Goal: Task Accomplishment & Management: Manage account settings

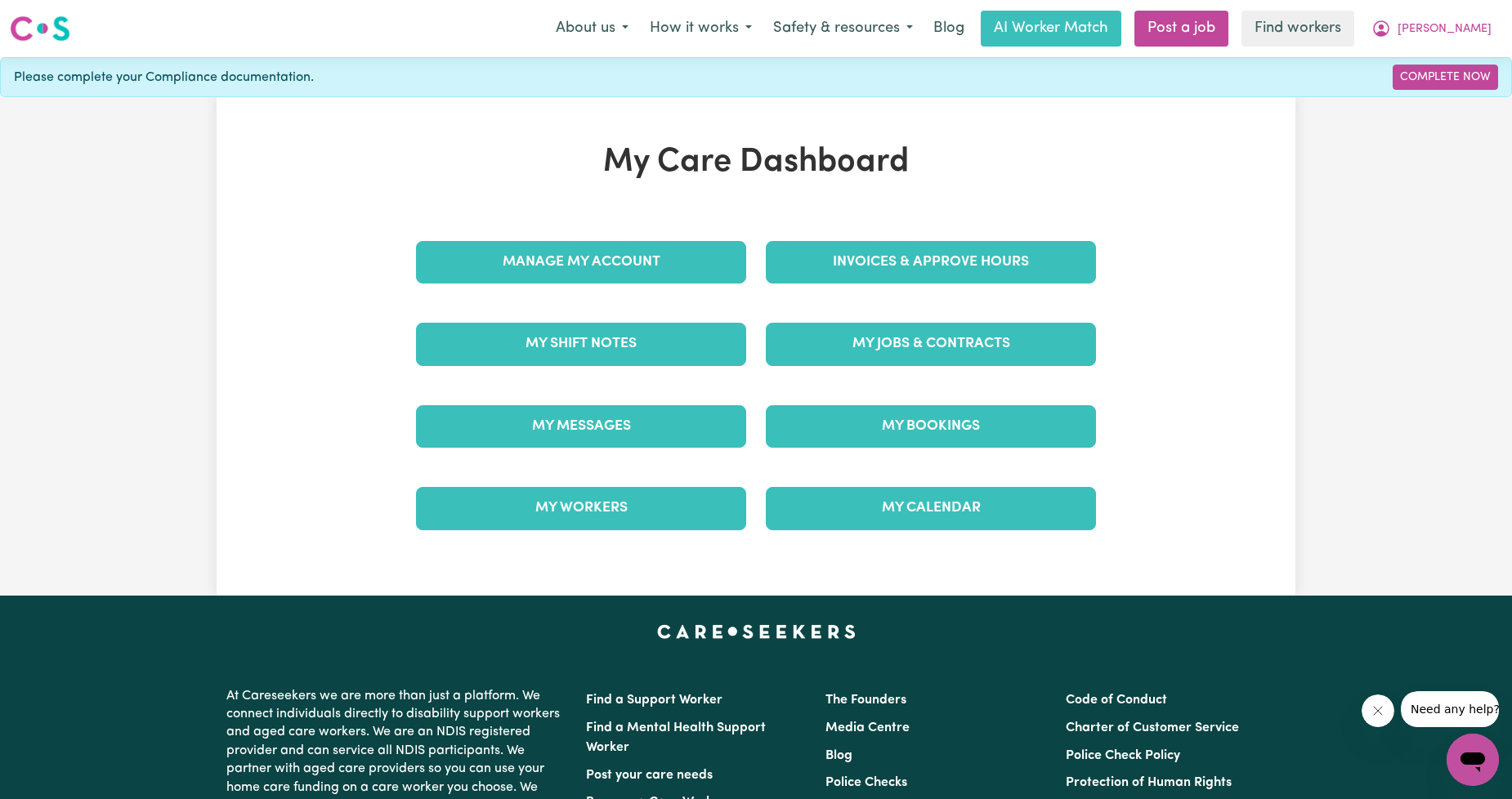
click at [749, 247] on div "Manage My Account" at bounding box center [581, 262] width 350 height 82
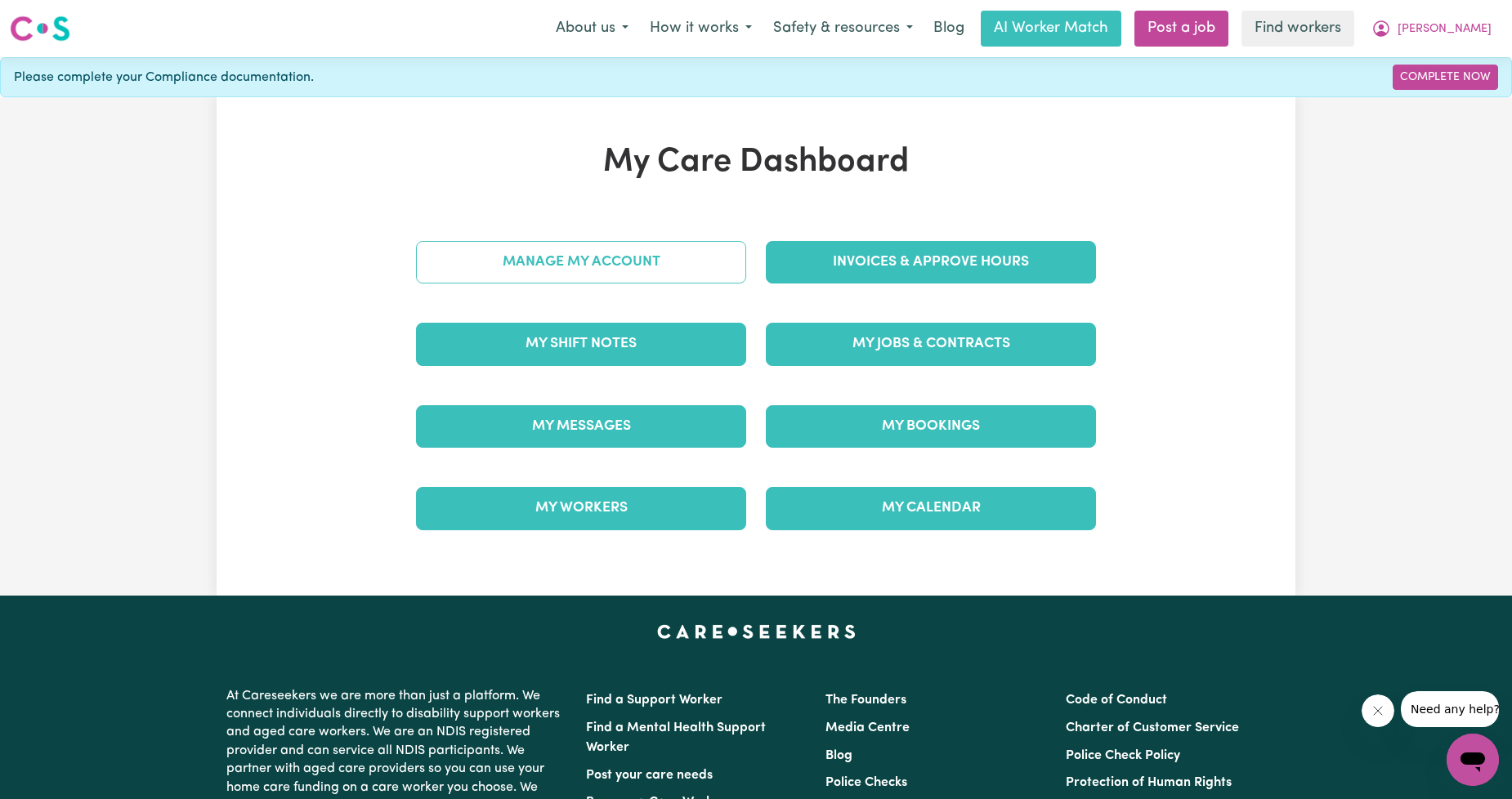
click at [692, 256] on link "Manage My Account" at bounding box center [581, 262] width 330 height 42
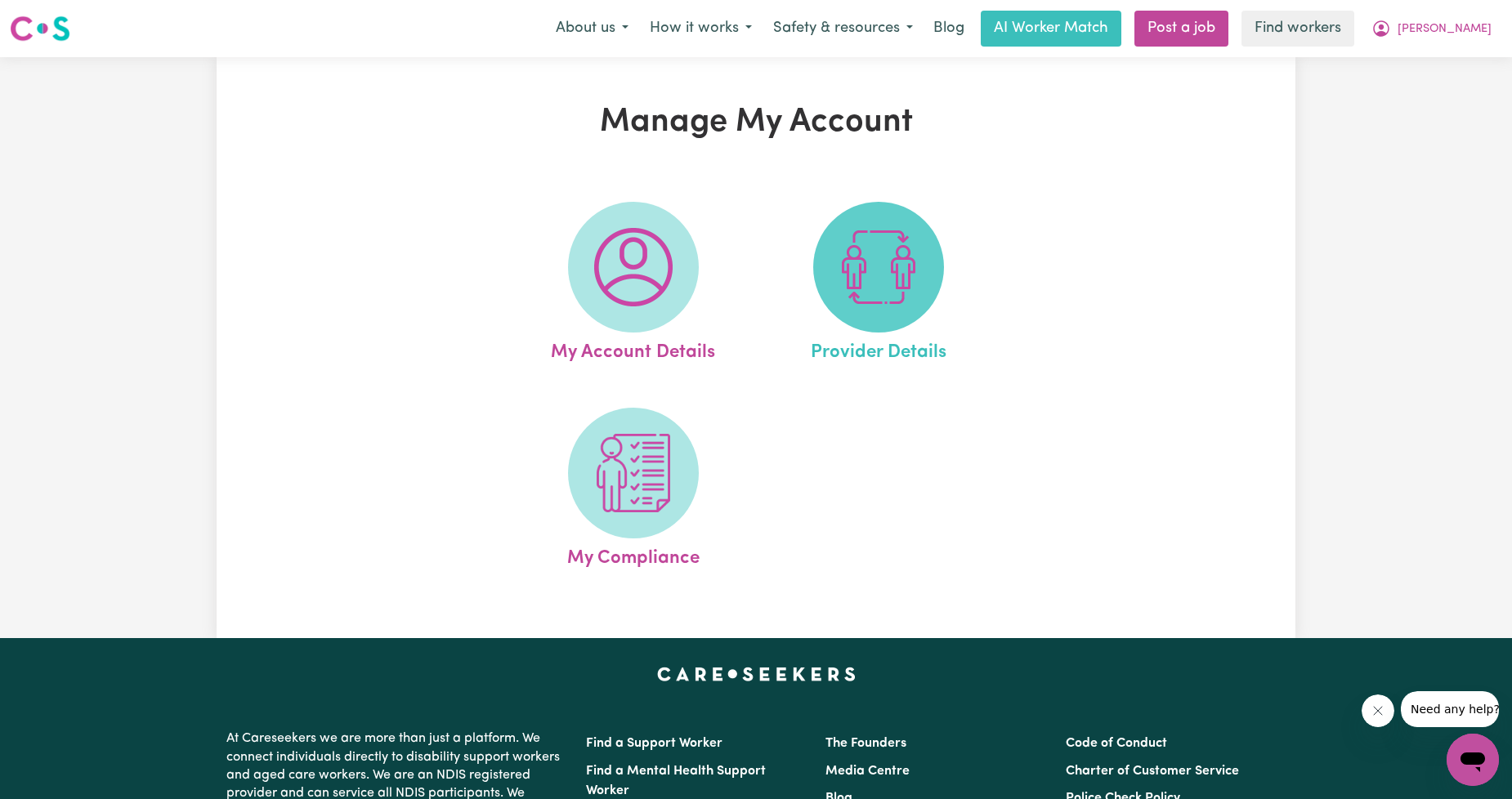
click at [862, 301] on img at bounding box center [879, 266] width 78 height 78
select select "AGED_HOME_CARE"
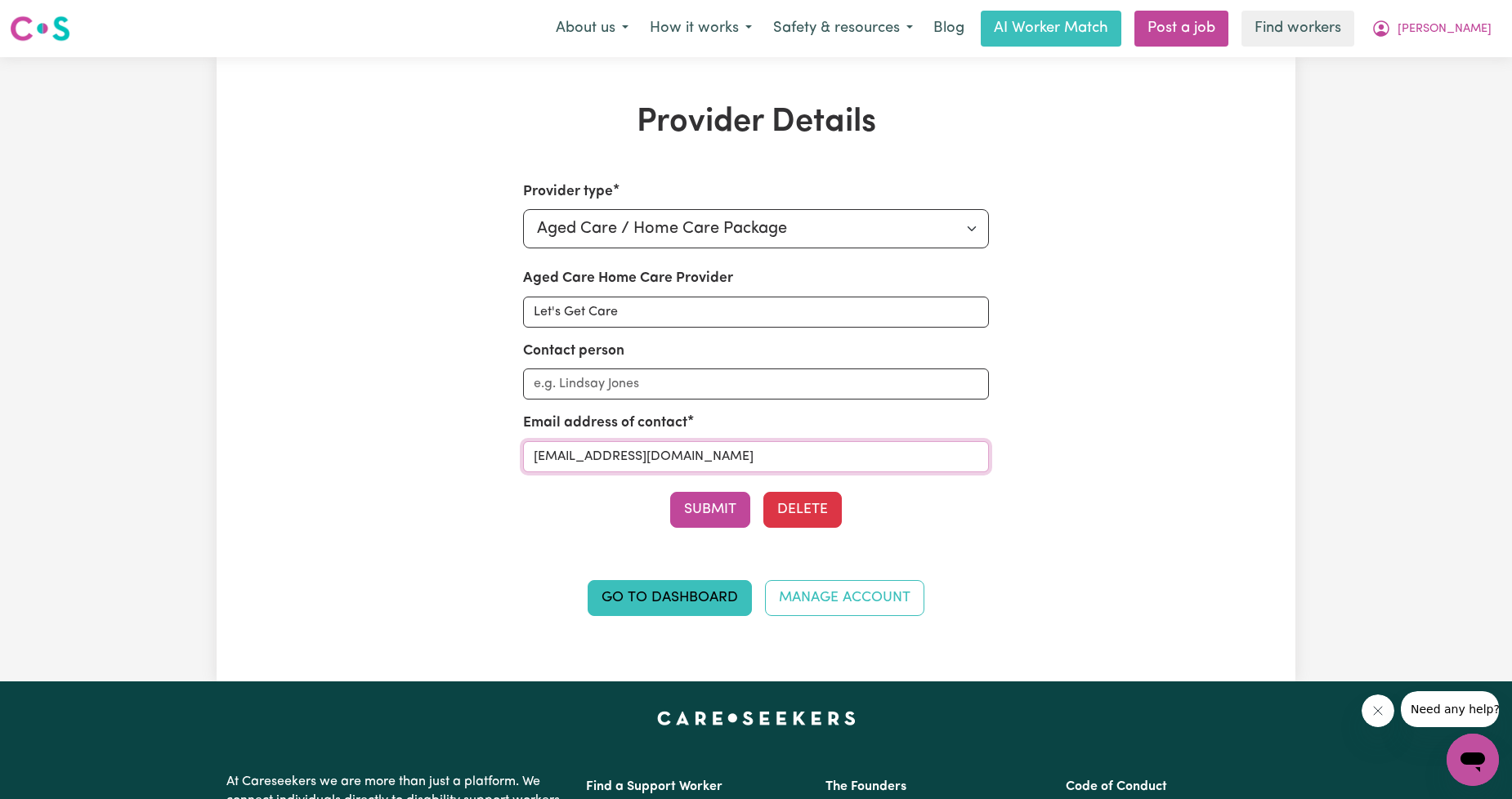
click at [675, 453] on input "[EMAIL_ADDRESS][DOMAIN_NAME]" at bounding box center [756, 456] width 466 height 31
paste input "[EMAIL_ADDRESS][DOMAIN_NAME]"
type input "[EMAIL_ADDRESS][DOMAIN_NAME]"
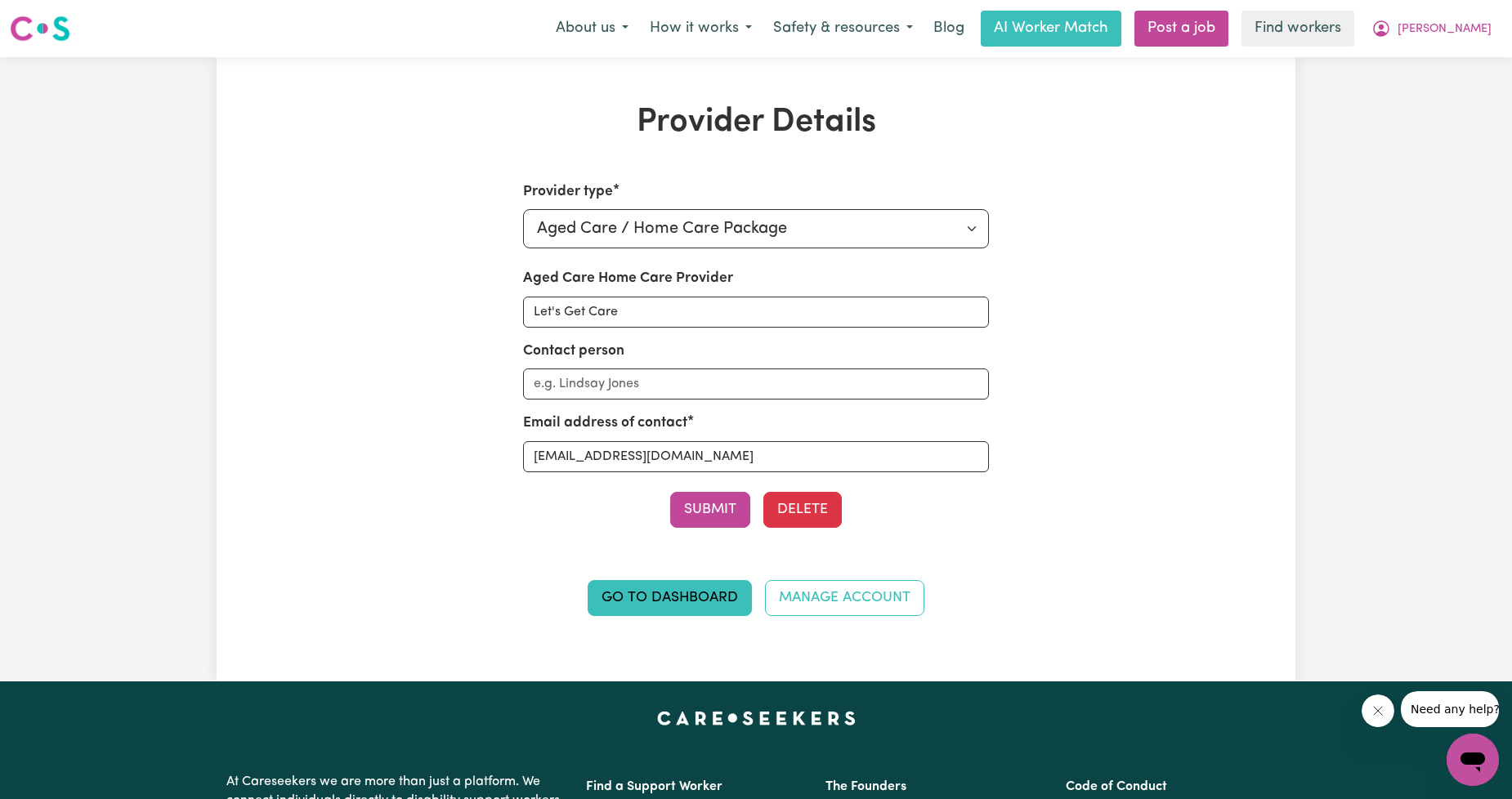
click at [624, 328] on div "Aged Care Home Care Provider Let's Get Care Contact person Email address of con…" at bounding box center [756, 370] width 466 height 204
click at [627, 317] on input "Let's Get Care" at bounding box center [756, 312] width 466 height 31
type input "Lucare Group"
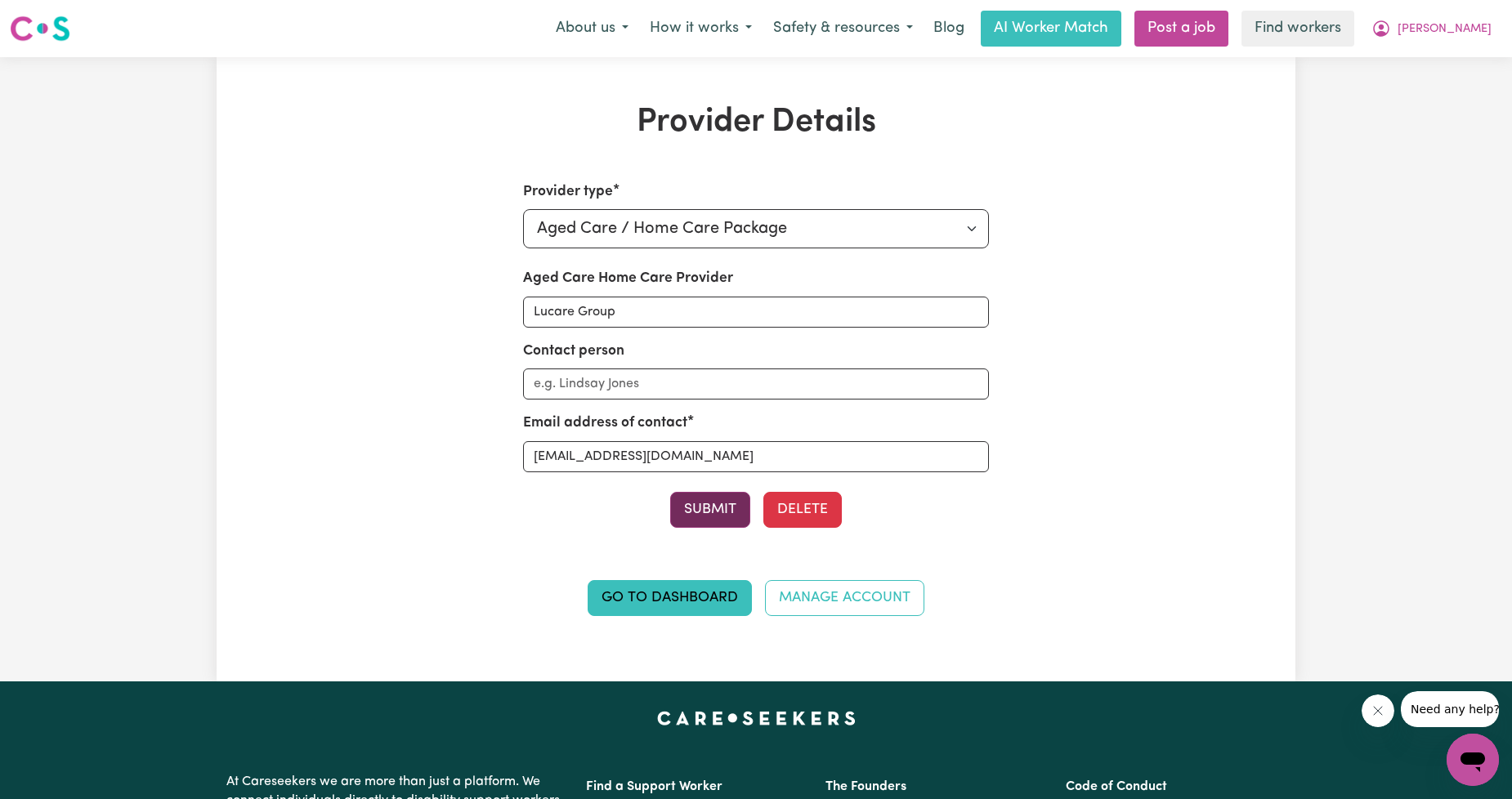
click at [713, 516] on button "Submit" at bounding box center [710, 510] width 80 height 36
click at [1468, 19] on button "[PERSON_NAME]" at bounding box center [1432, 29] width 141 height 35
click at [1419, 98] on link "Logout" at bounding box center [1438, 94] width 129 height 31
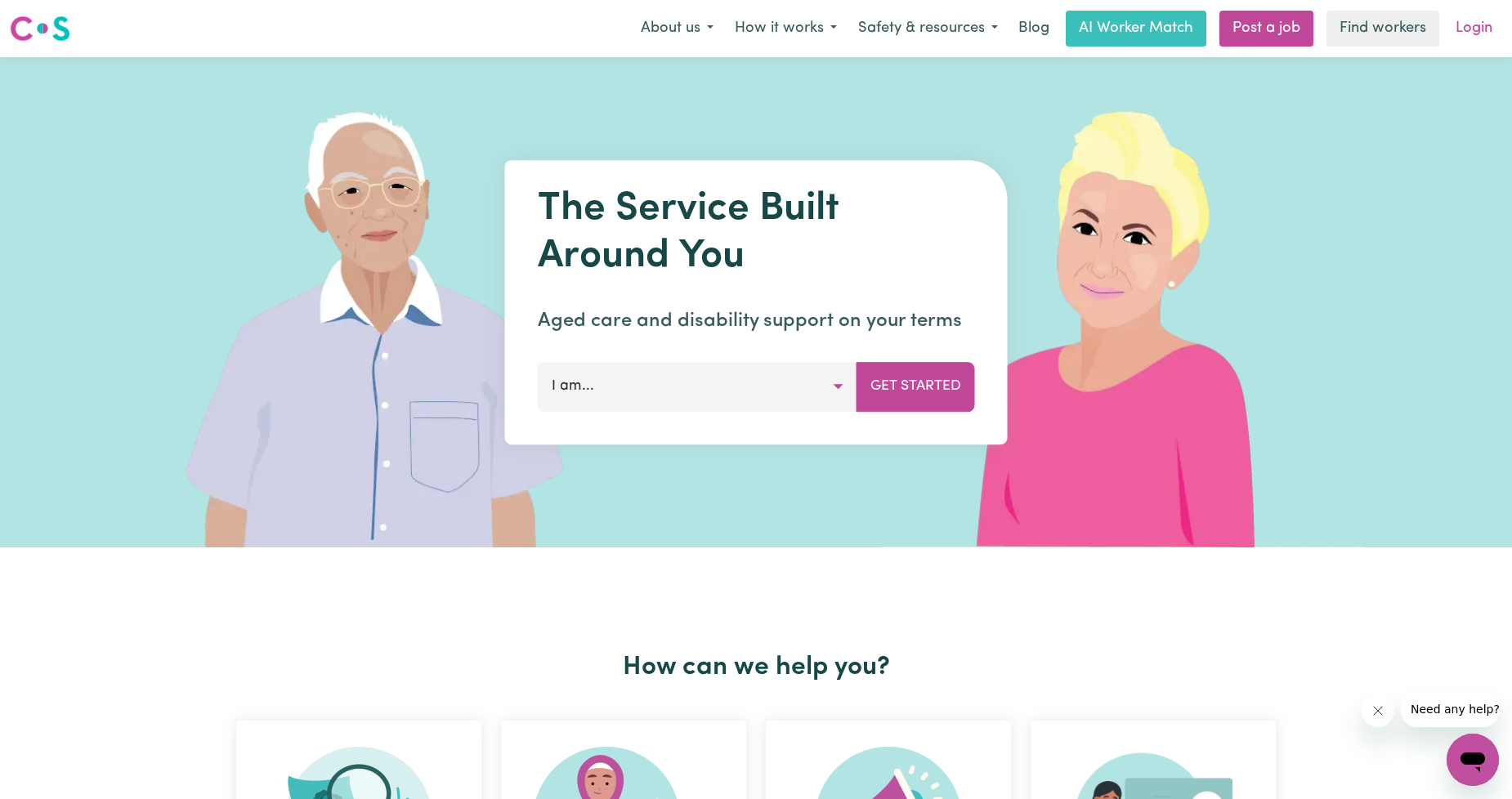
click at [1476, 36] on link "Login" at bounding box center [1474, 28] width 56 height 36
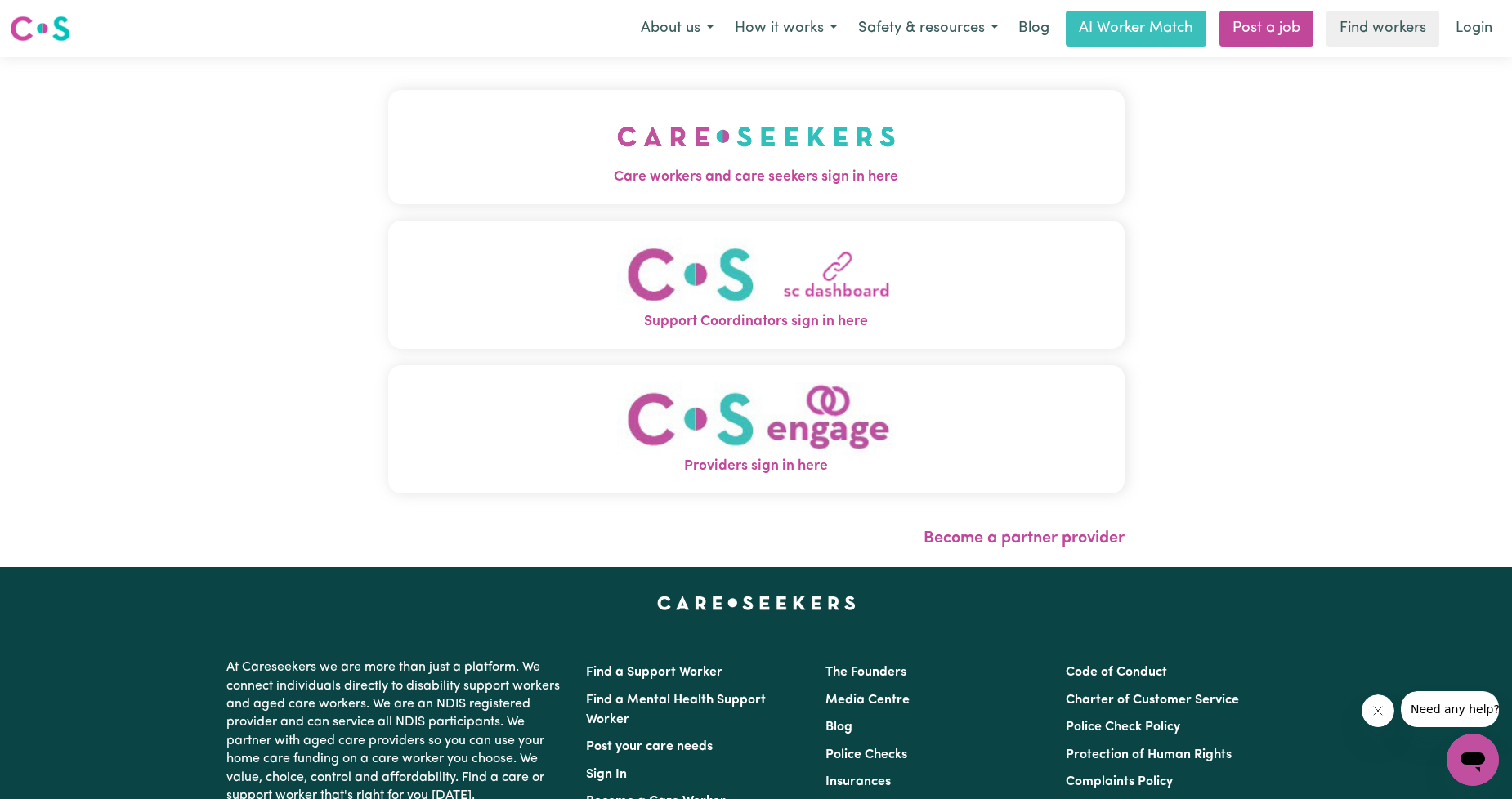
click at [690, 143] on img "Care workers and care seekers sign in here" at bounding box center [756, 136] width 279 height 61
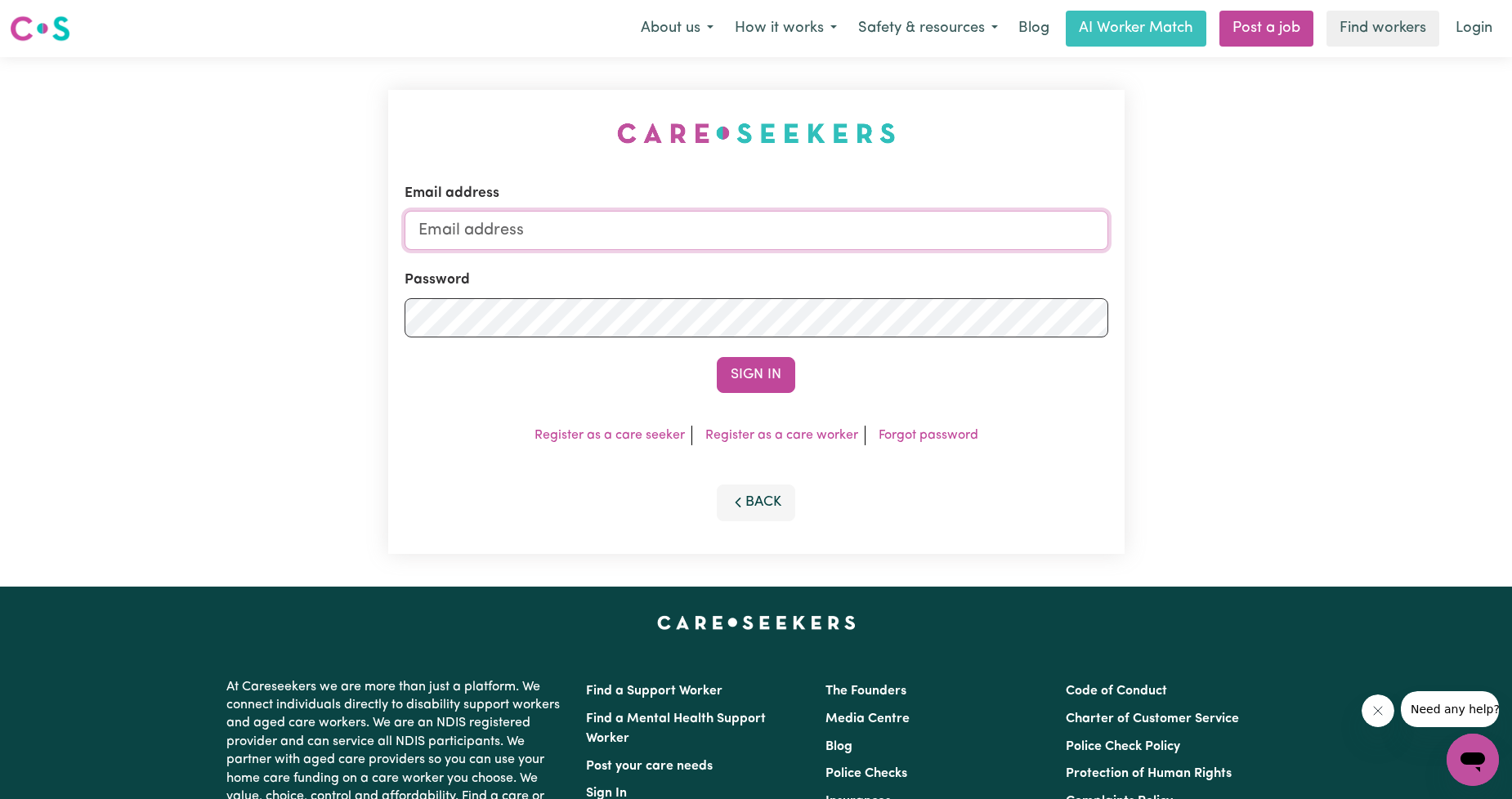
click at [703, 210] on input "Email address" at bounding box center [756, 230] width 704 height 40
drag, startPoint x: 502, startPoint y: 237, endPoint x: 872, endPoint y: 274, distance: 371.8
click at [870, 275] on form "Email address [EMAIL_ADDRESS][PERSON_NAME][DOMAIN_NAME] Password Sign In" at bounding box center [756, 289] width 704 height 210
type input "[EMAIL_ADDRESS][DOMAIN_NAME]"
click at [779, 368] on button "Sign In" at bounding box center [756, 374] width 78 height 36
